Goal: Transaction & Acquisition: Purchase product/service

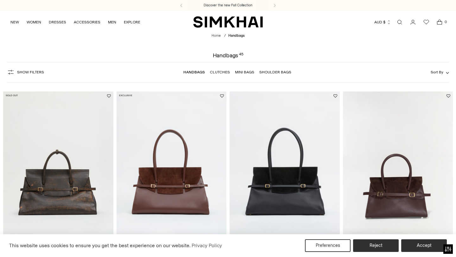
click at [435, 70] on span "Sort By" at bounding box center [437, 72] width 13 height 4
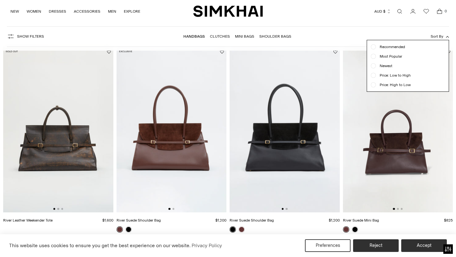
click at [375, 76] on div at bounding box center [373, 75] width 5 height 5
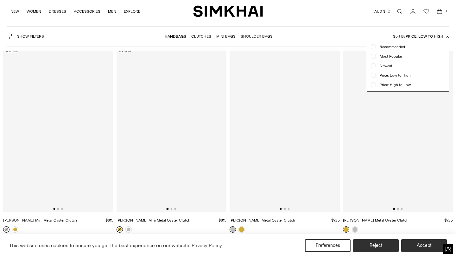
scroll to position [47, 0]
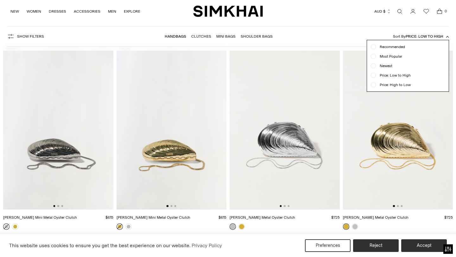
click at [343, 39] on div "Show Filters Show Filters Handbags Clutches Mini Bags Shoulder Bags Sort By Pri…" at bounding box center [228, 36] width 443 height 21
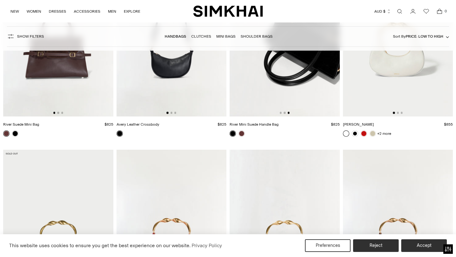
scroll to position [501, 0]
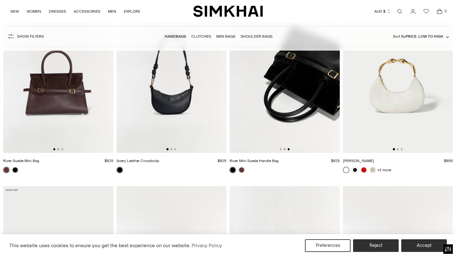
click at [27, 160] on link "River Suede Mini Bag" at bounding box center [21, 161] width 36 height 4
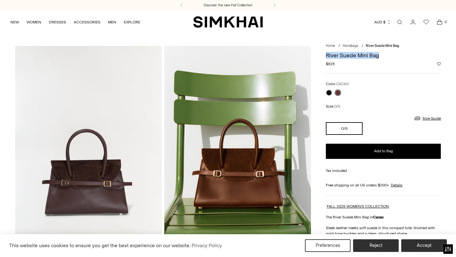
drag, startPoint x: 328, startPoint y: 56, endPoint x: 383, endPoint y: 57, distance: 55.5
click at [383, 57] on h1 "River Suede Mini Bag" at bounding box center [383, 56] width 115 height 6
copy h1 "River Suede Mini Bag"
